Goal: Information Seeking & Learning: Learn about a topic

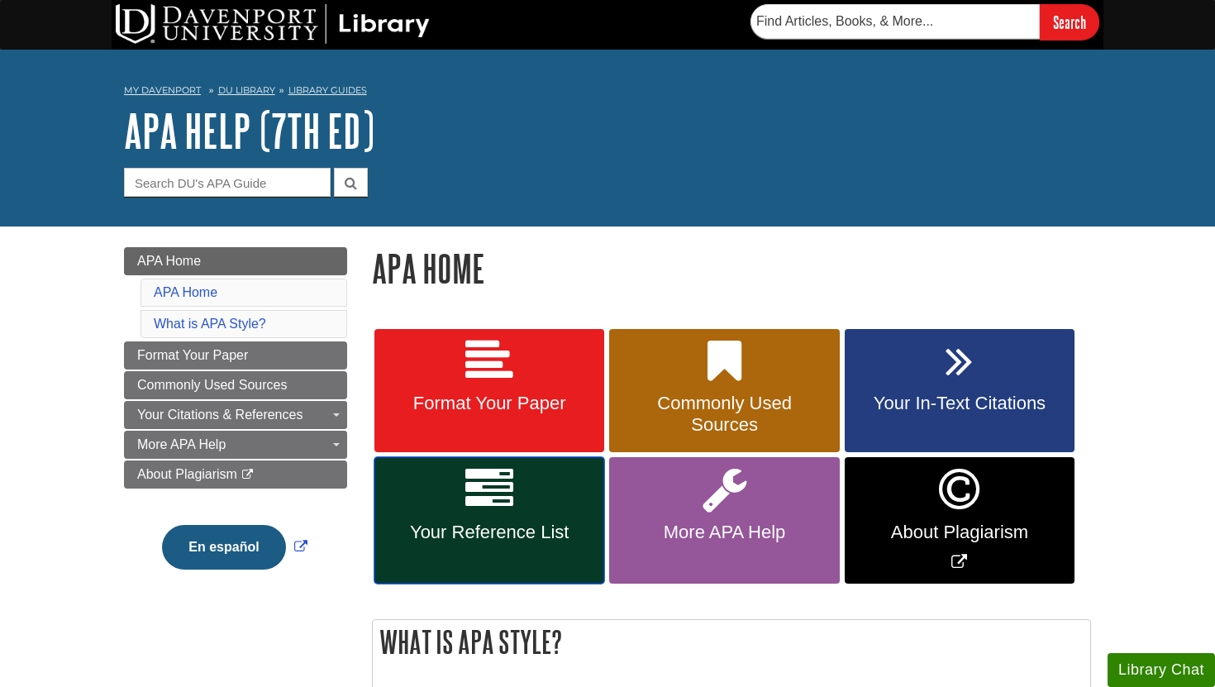
click at [450, 517] on link "Your Reference List" at bounding box center [489, 520] width 230 height 126
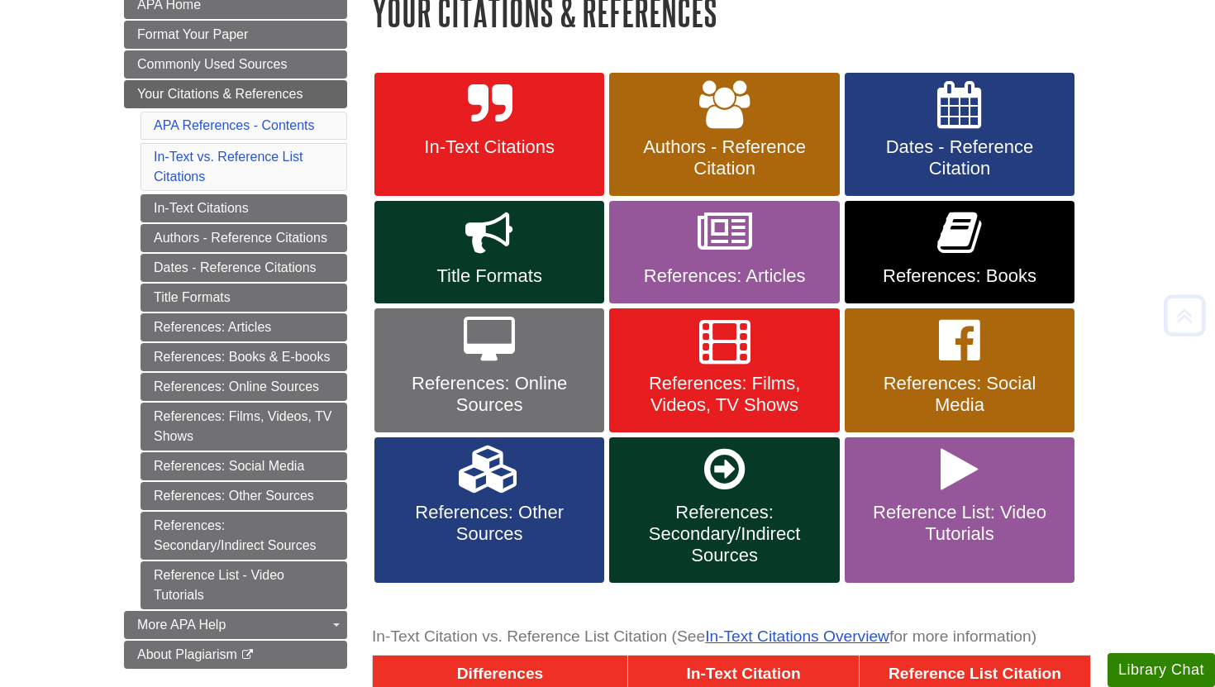
scroll to position [259, 0]
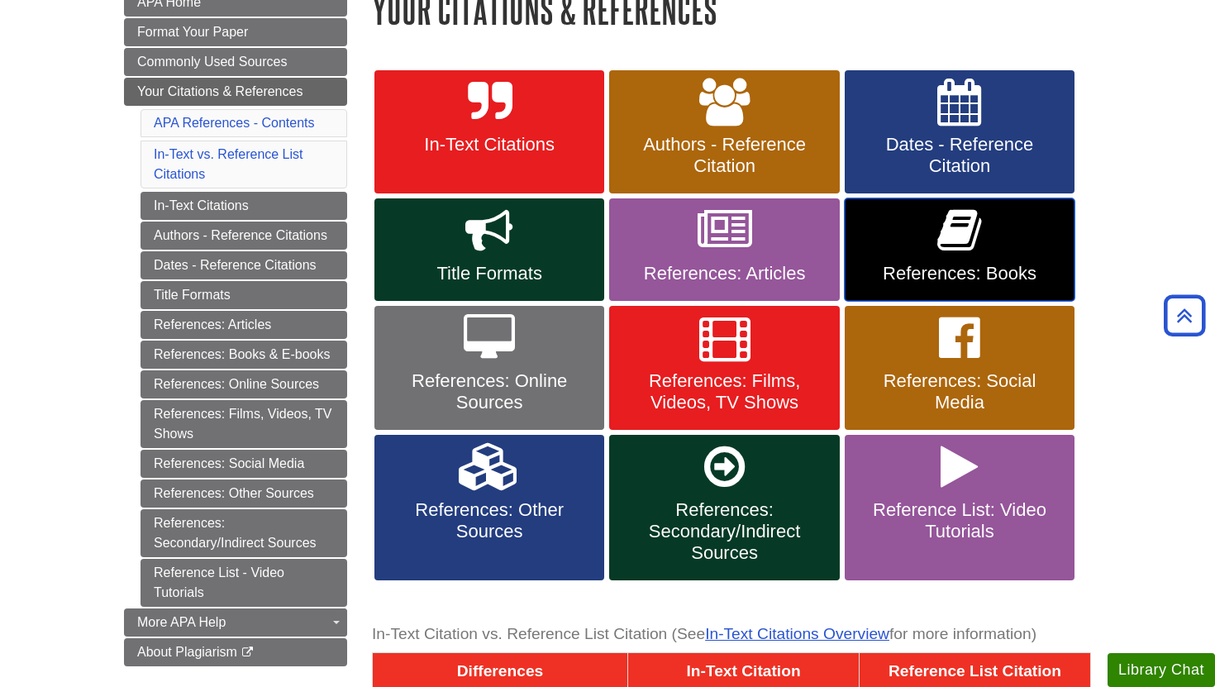
click at [911, 253] on link "References: Books" at bounding box center [959, 249] width 230 height 102
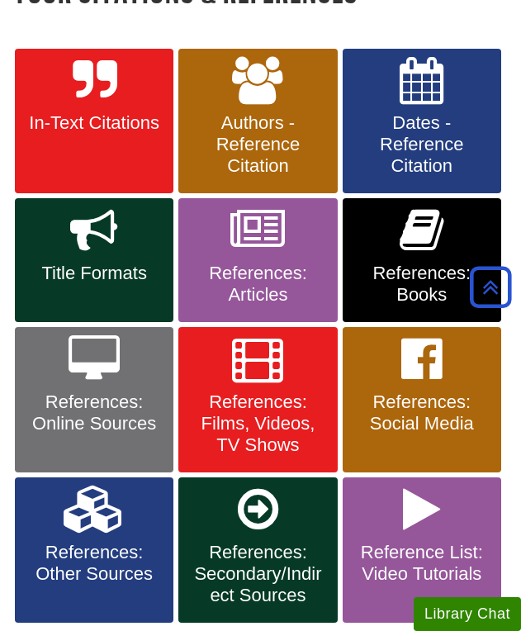
scroll to position [324, 0]
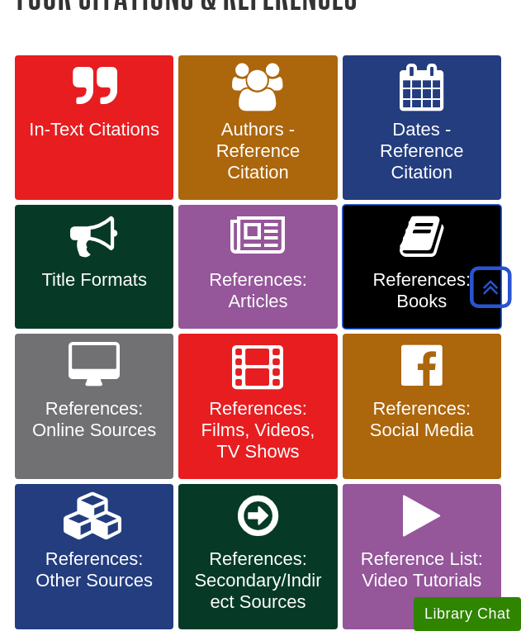
click at [415, 274] on span "References: Books" at bounding box center [422, 290] width 134 height 43
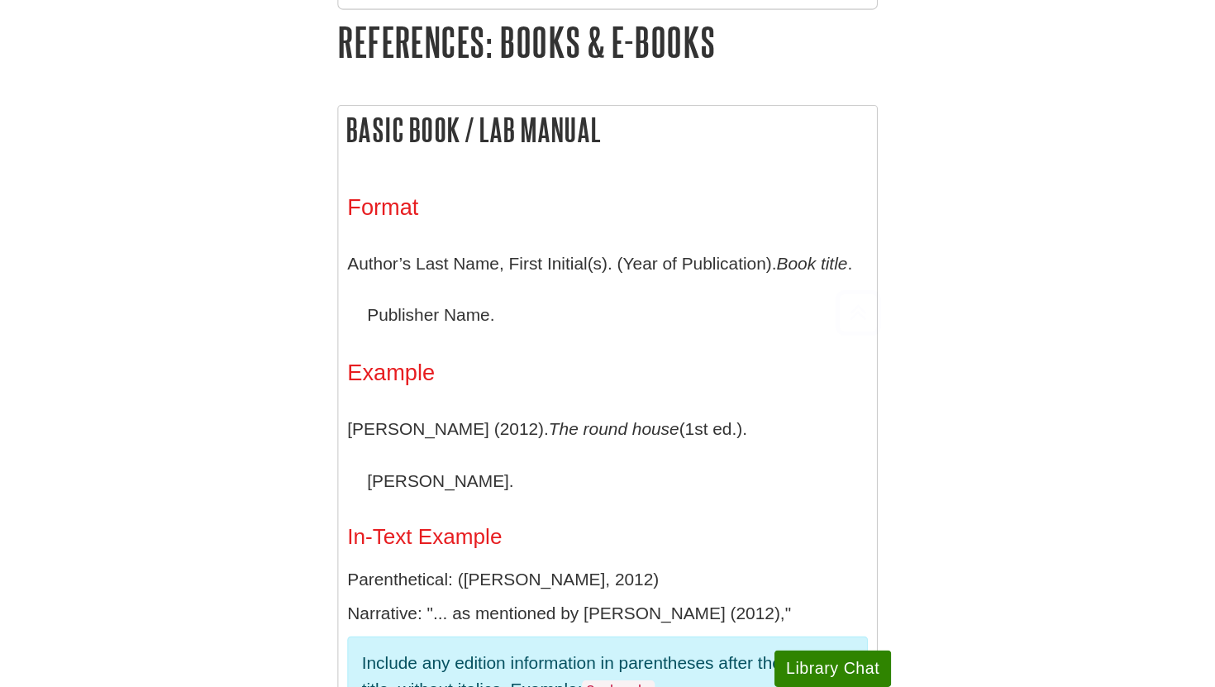
scroll to position [281, 0]
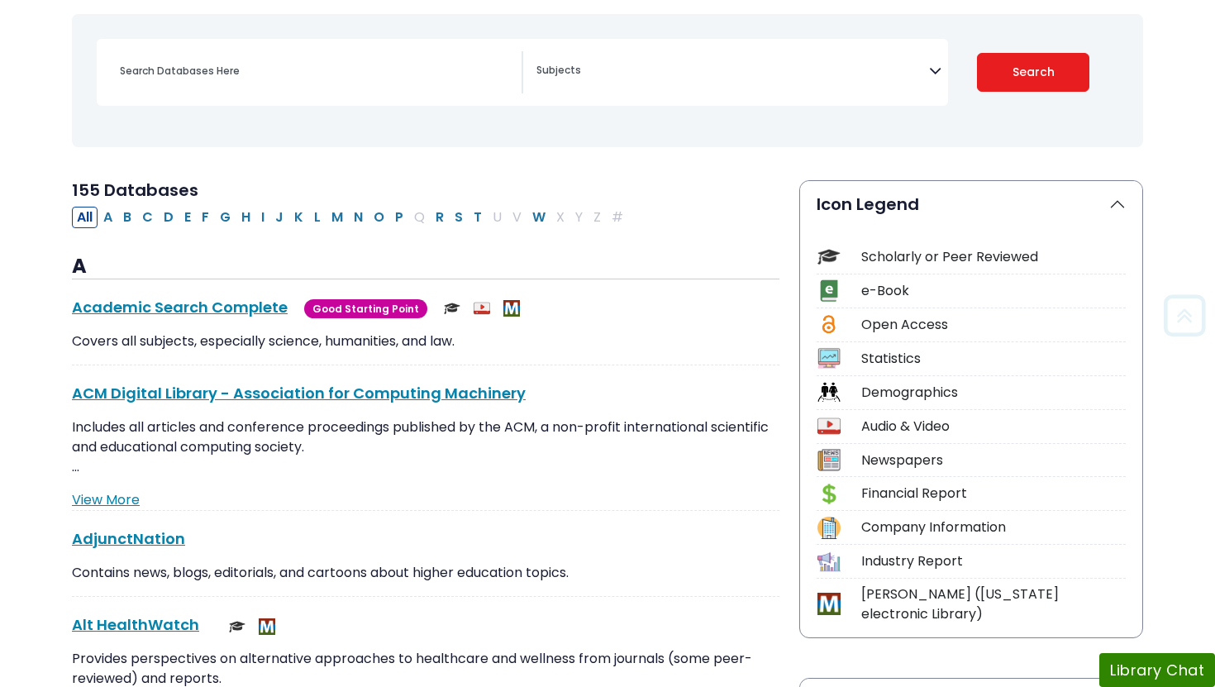
scroll to position [221, 0]
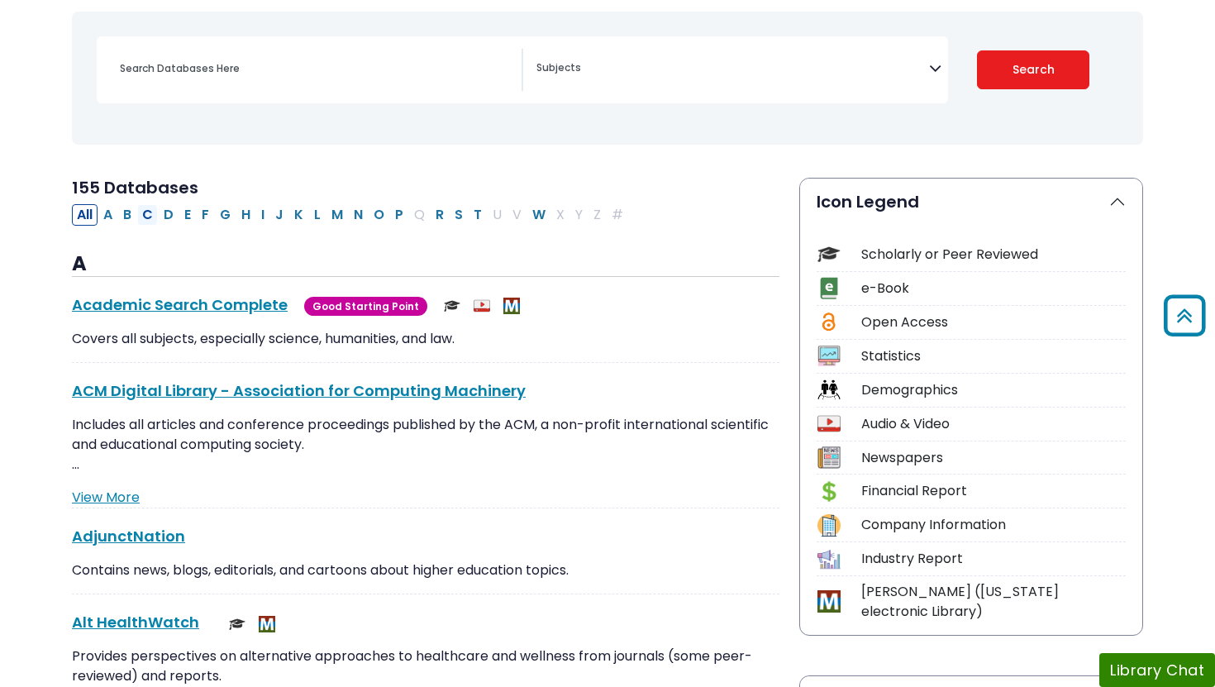
click at [145, 210] on button "C" at bounding box center [147, 214] width 21 height 21
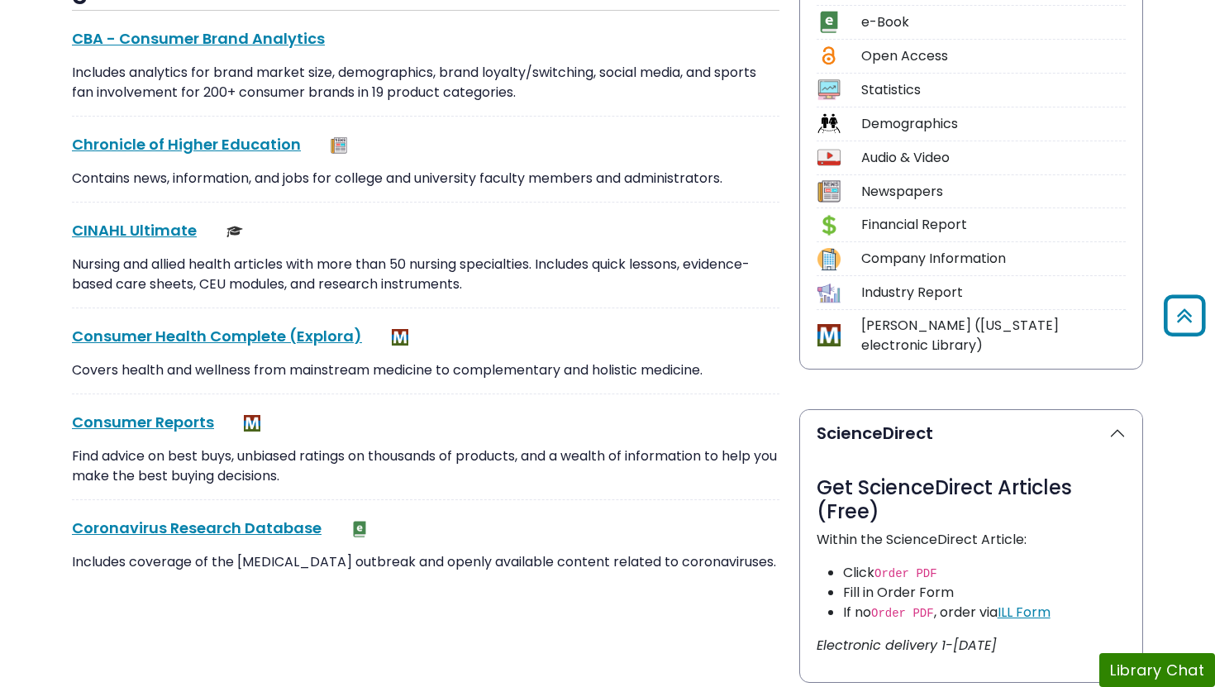
scroll to position [509, 0]
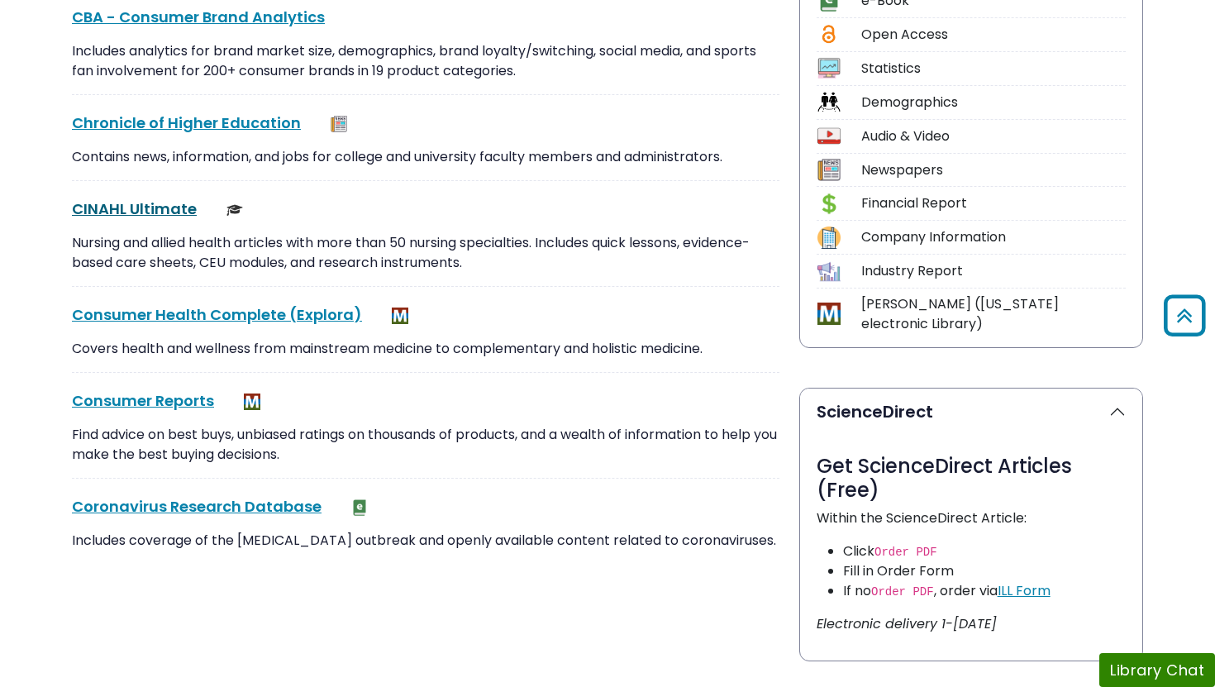
click at [135, 207] on link "CINAHL Ultimate This link opens in a new window" at bounding box center [134, 208] width 125 height 21
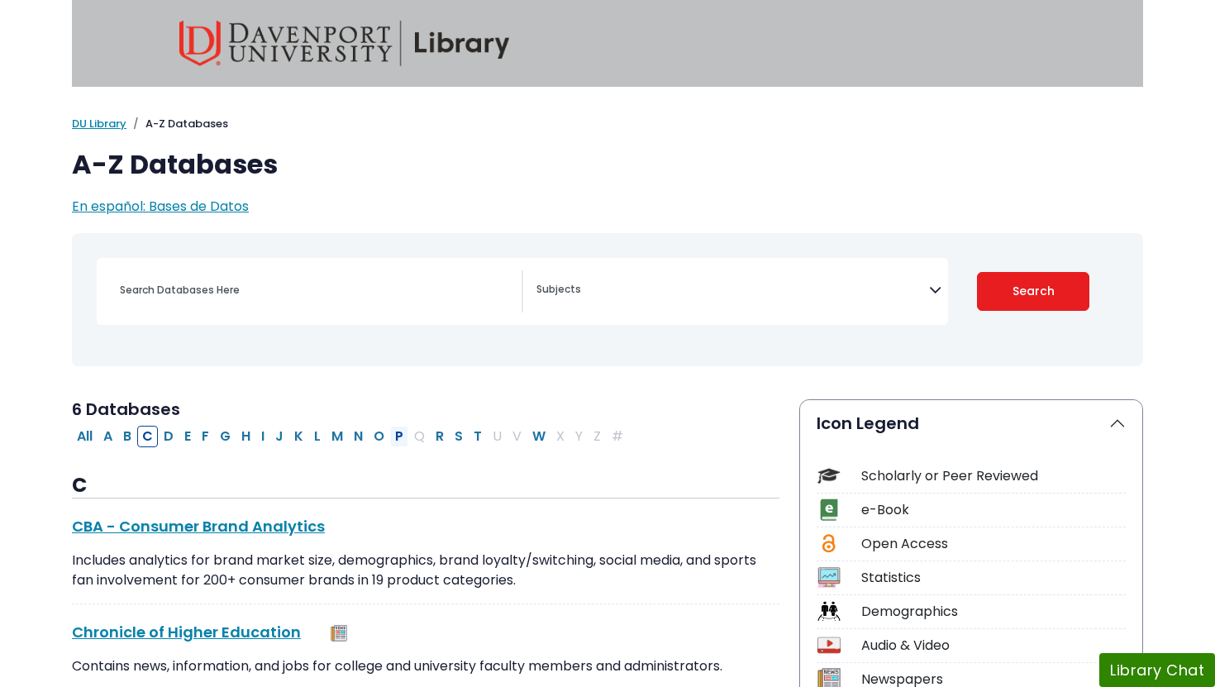
click at [397, 435] on button "P" at bounding box center [399, 436] width 18 height 21
select select "Database Subject Filter"
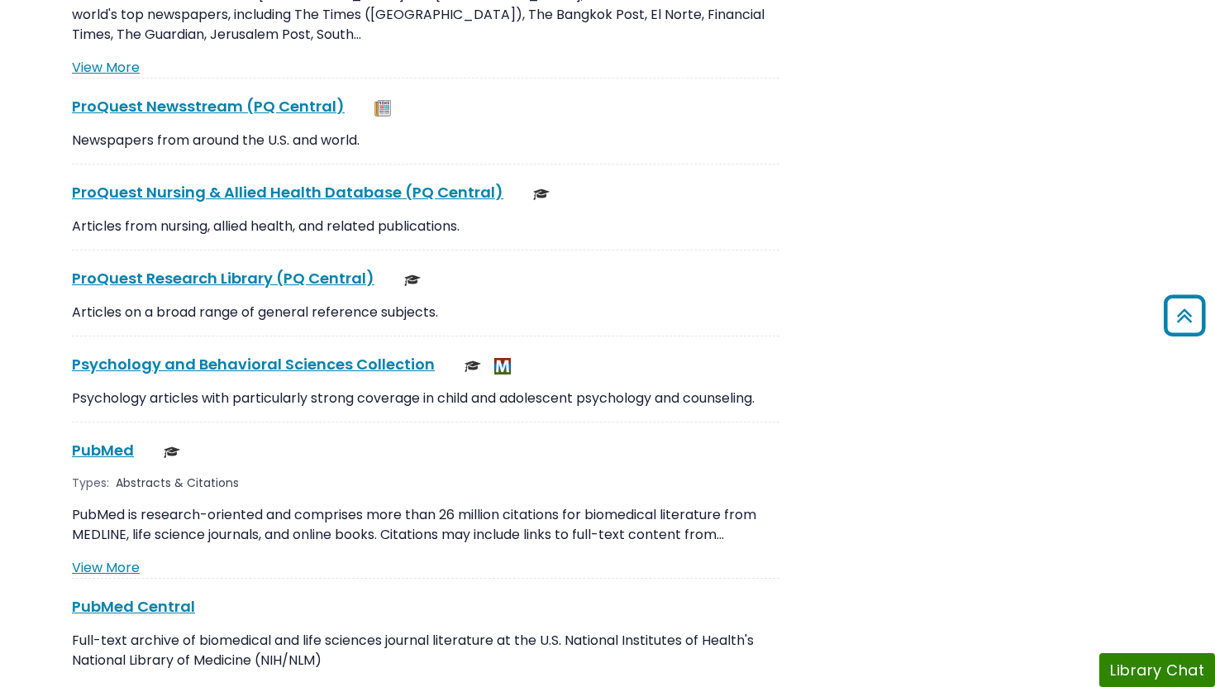
scroll to position [2707, 0]
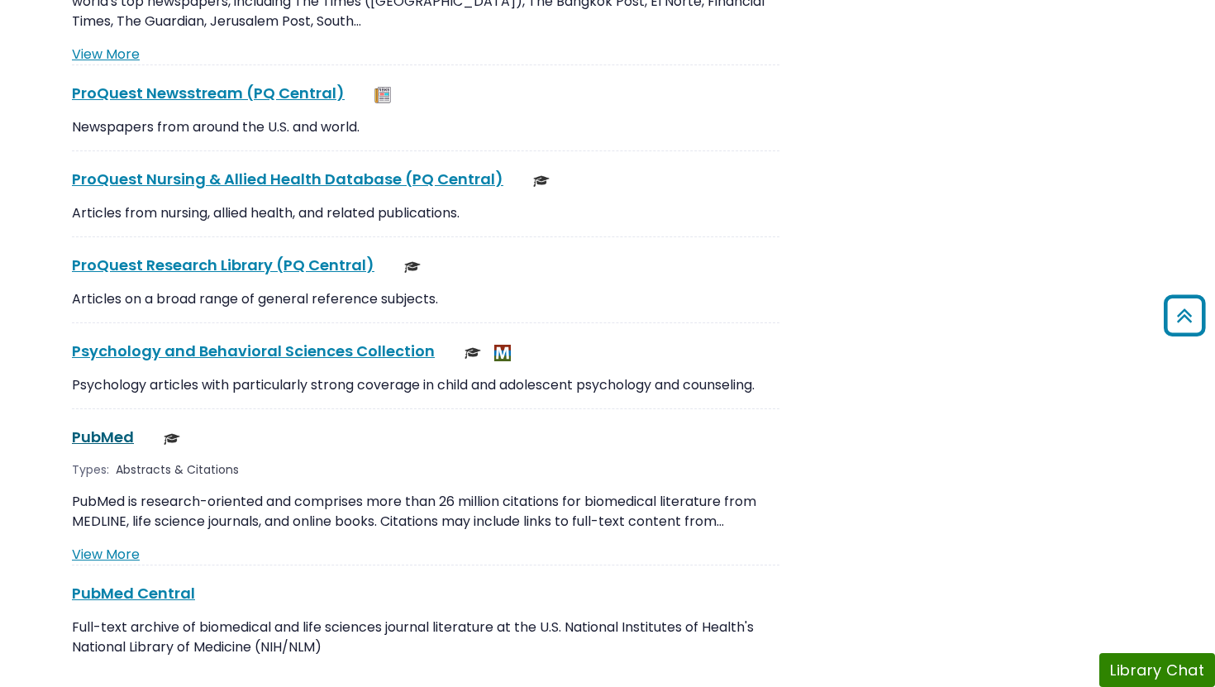
click at [115, 426] on link "PubMed This link opens in a new window" at bounding box center [103, 436] width 62 height 21
